Goal: Transaction & Acquisition: Purchase product/service

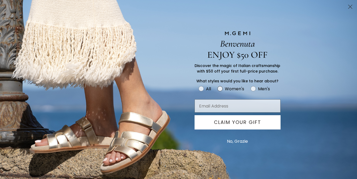
click at [219, 88] on circle "FULLSCREEN Form" at bounding box center [220, 88] width 5 height 5
click at [198, 85] on input "Women's" at bounding box center [198, 85] width 0 height 0
radio input "true"
click at [220, 106] on input "Email Address" at bounding box center [237, 105] width 86 height 13
type input "judith.lewis@gmail.com"
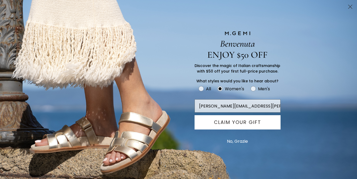
click at [234, 121] on button "CLAIM YOUR GIFT" at bounding box center [237, 122] width 86 height 14
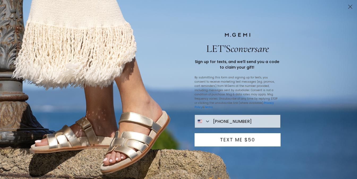
type input "919-889-7090"
click at [236, 139] on button "TEXT ME $50" at bounding box center [237, 139] width 86 height 13
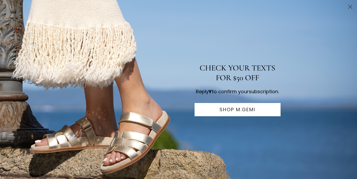
click at [243, 115] on button "SHOP M.GEMI" at bounding box center [237, 109] width 86 height 13
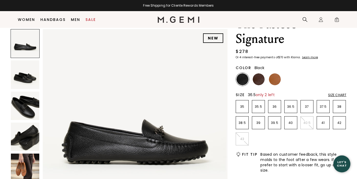
click at [290, 107] on p "36.5" at bounding box center [290, 107] width 12 height 4
click at [326, 108] on p "37.5" at bounding box center [323, 107] width 12 height 4
click at [271, 81] on img at bounding box center [275, 79] width 12 height 12
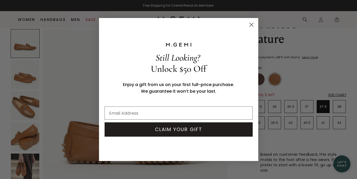
click at [250, 24] on circle "Close dialog" at bounding box center [251, 24] width 9 height 9
